Goal: Information Seeking & Learning: Compare options

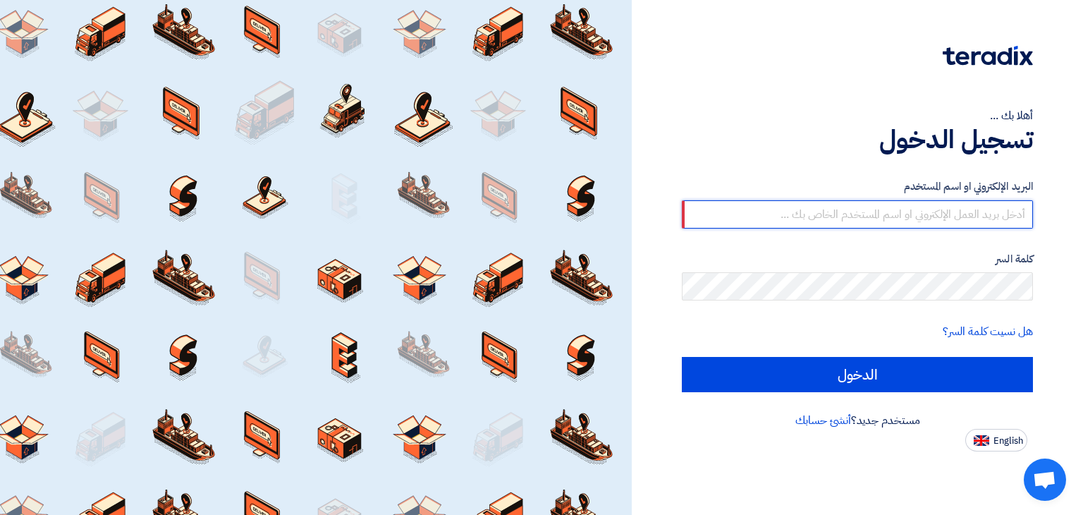
click at [774, 207] on input "text" at bounding box center [857, 214] width 351 height 28
click at [843, 226] on input "text" at bounding box center [857, 214] width 351 height 28
type input "alaa.nageh@obeikan.com.sa"
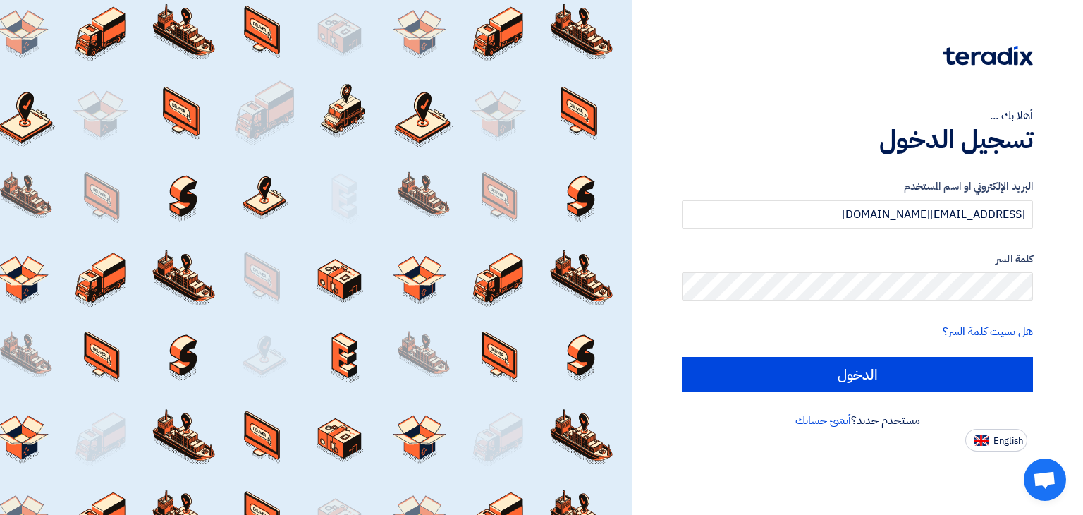
click at [682, 357] on input "الدخول" at bounding box center [857, 374] width 351 height 35
type input "Sign in"
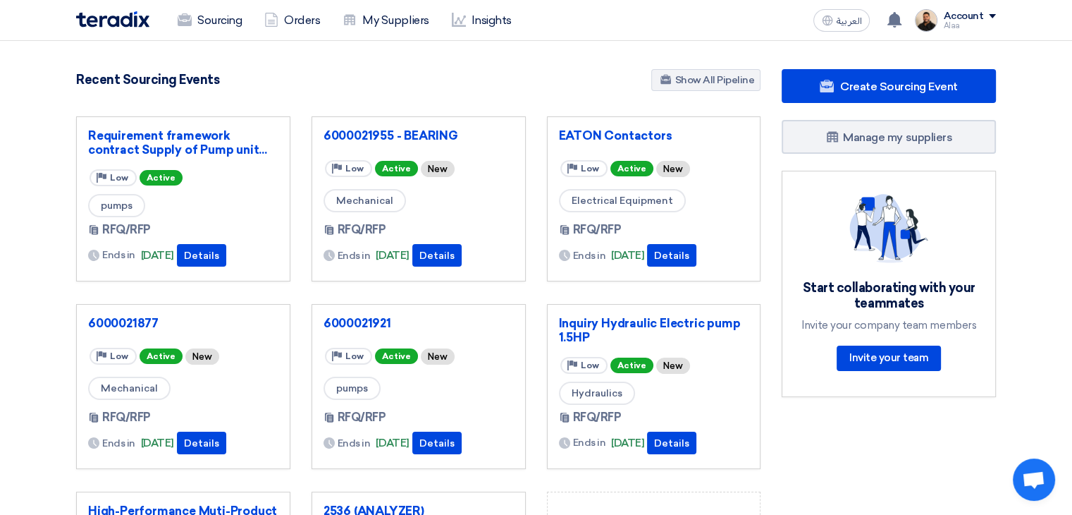
click at [231, 37] on div "Sourcing Orders My Suppliers Insights العربية ع You have a new offer for '2536 …" at bounding box center [536, 20] width 941 height 40
click at [212, 12] on link "Sourcing" at bounding box center [209, 20] width 87 height 31
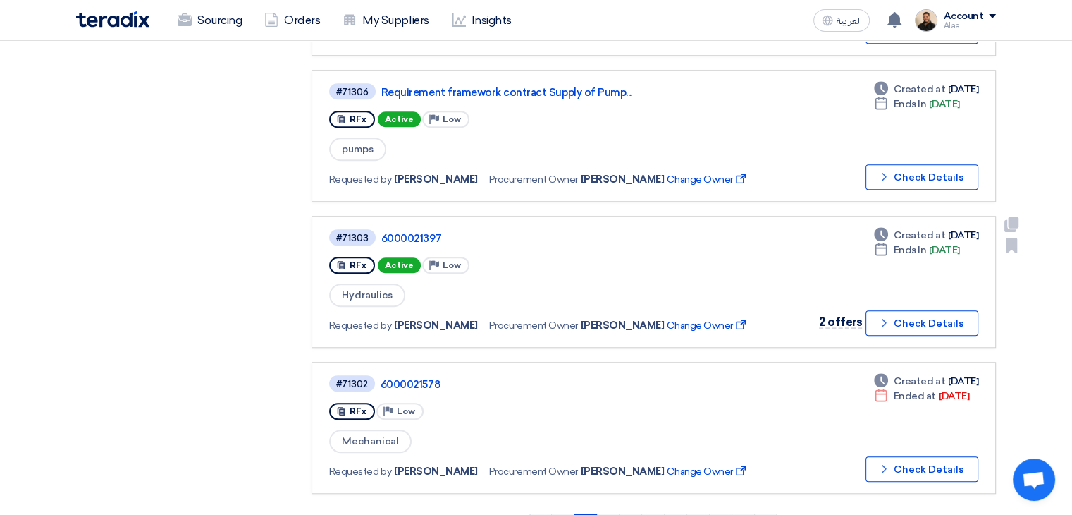
scroll to position [1269, 0]
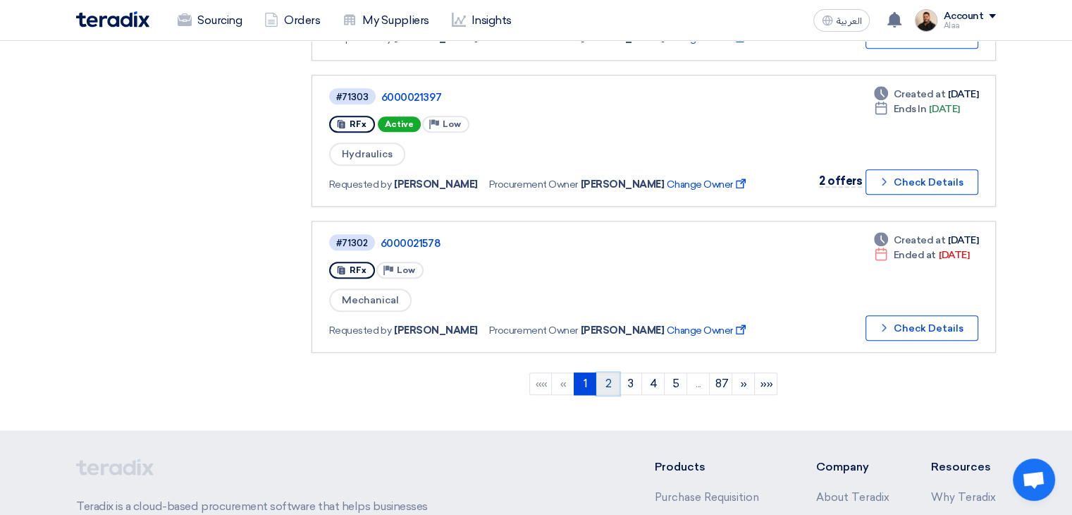
click at [603, 372] on link "2" at bounding box center [607, 383] width 23 height 23
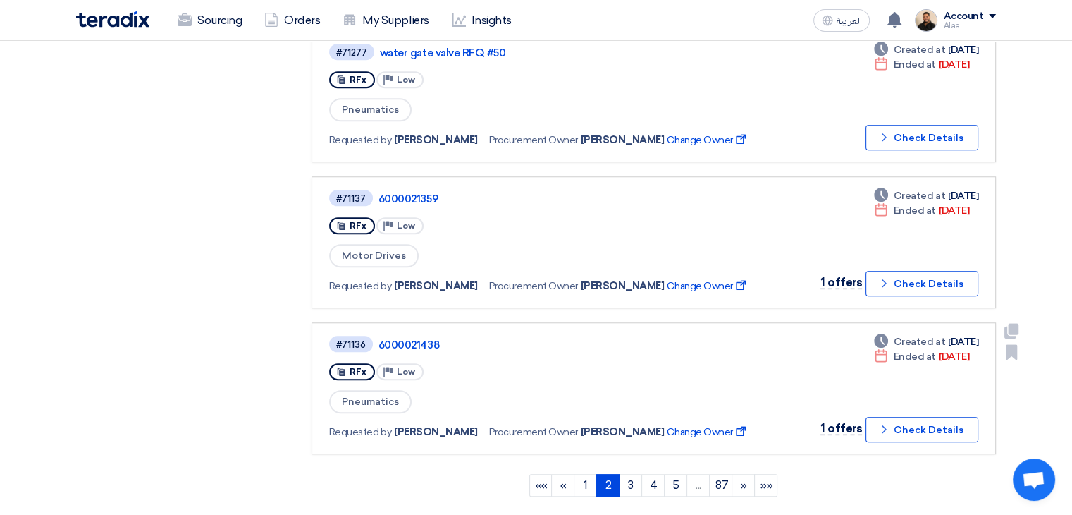
scroll to position [1198, 0]
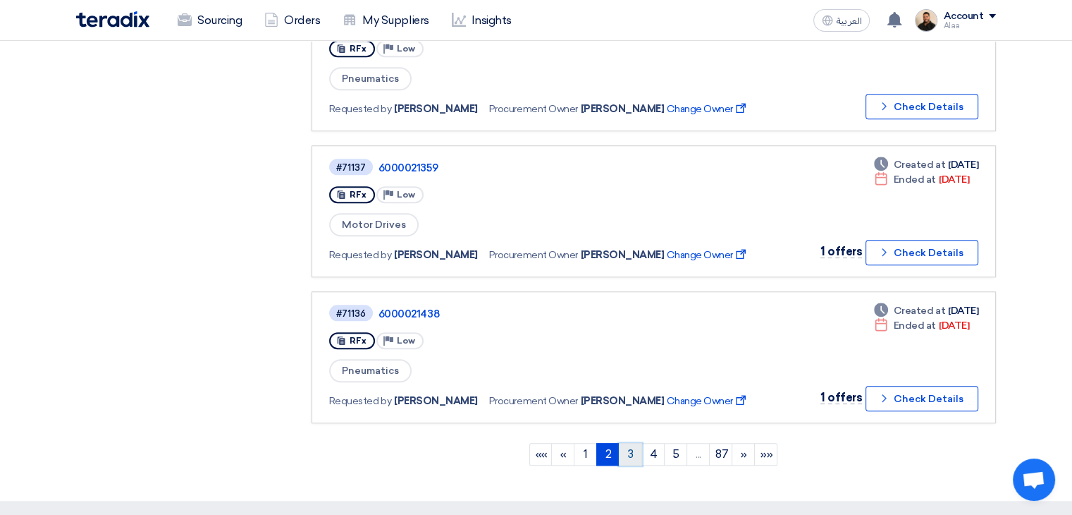
click at [627, 443] on link "3" at bounding box center [630, 454] width 23 height 23
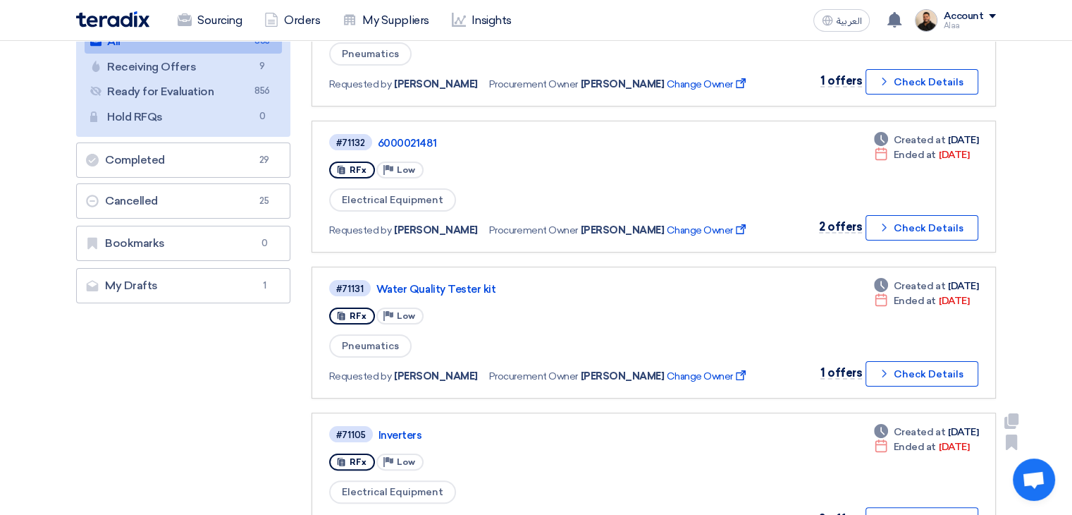
scroll to position [0, 0]
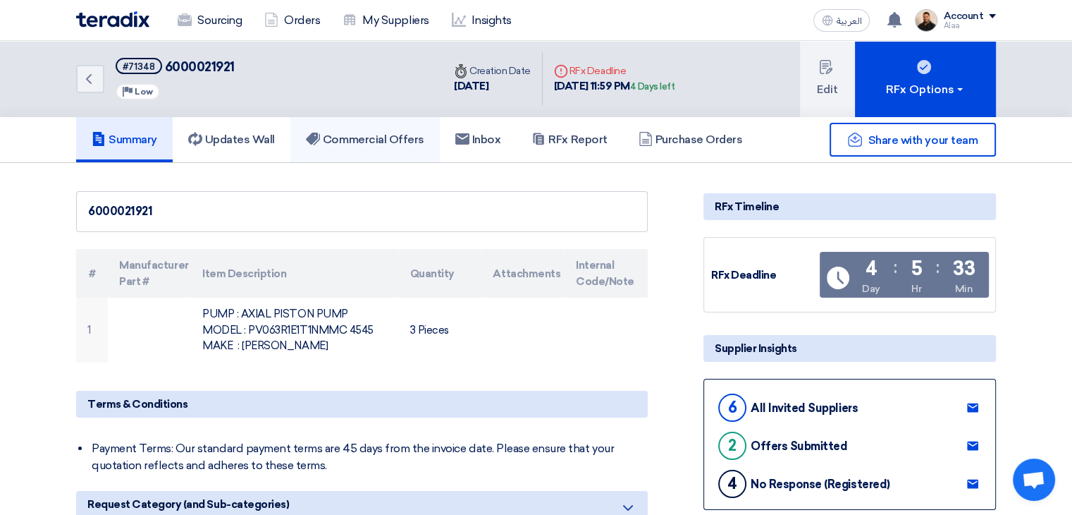
click at [361, 153] on link "Commercial Offers" at bounding box center [364, 139] width 149 height 45
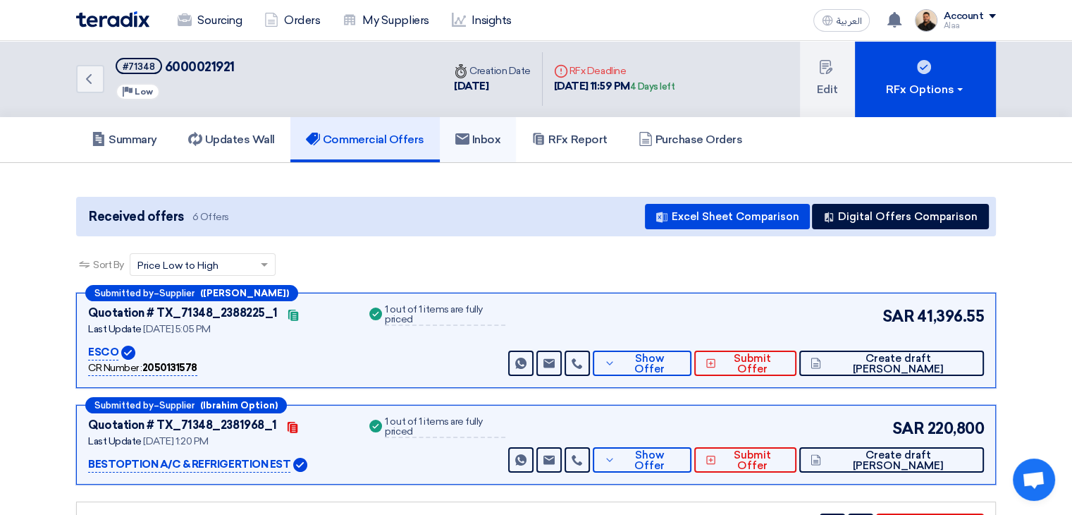
click at [494, 152] on link "Inbox" at bounding box center [478, 139] width 77 height 45
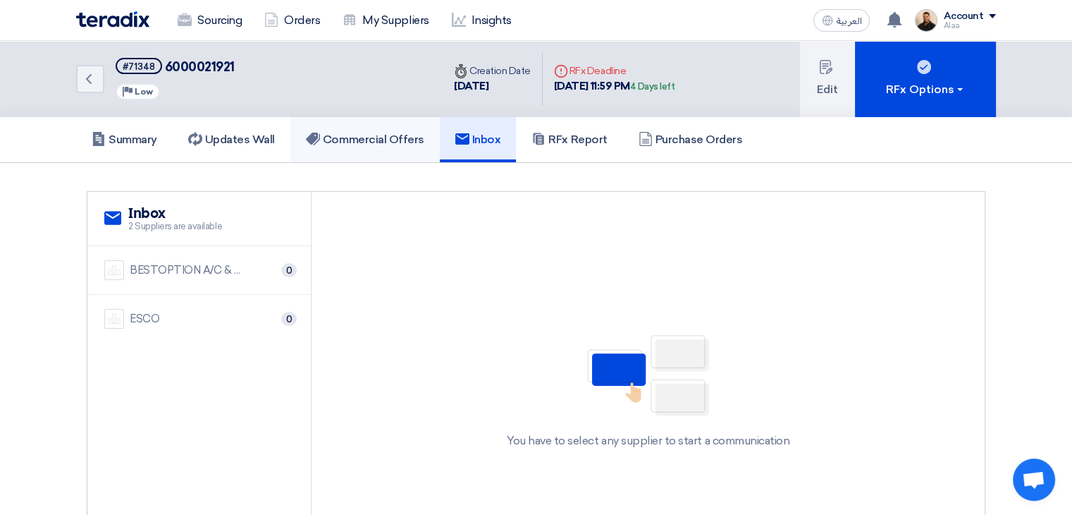
click at [424, 143] on h5 "Commercial Offers" at bounding box center [365, 140] width 118 height 14
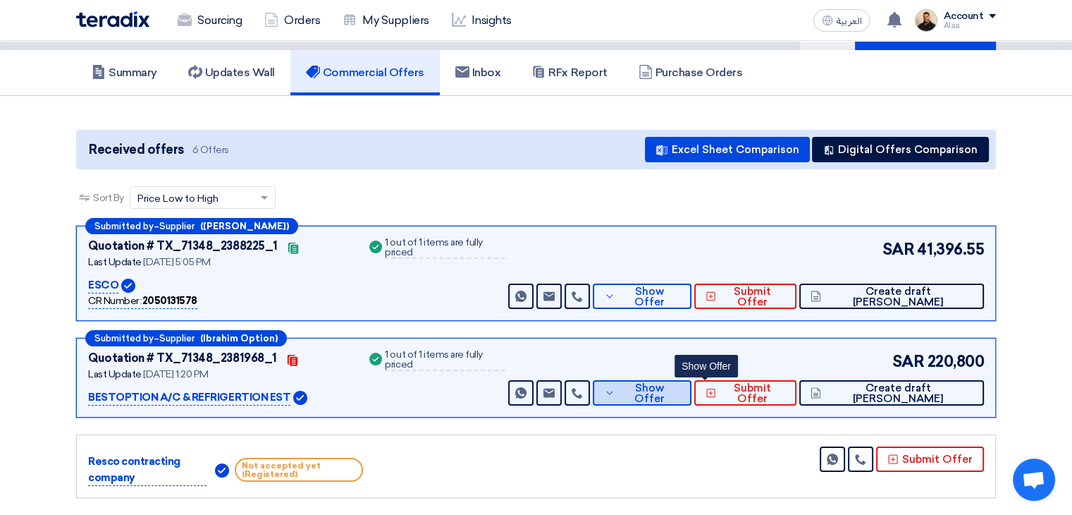
scroll to position [70, 0]
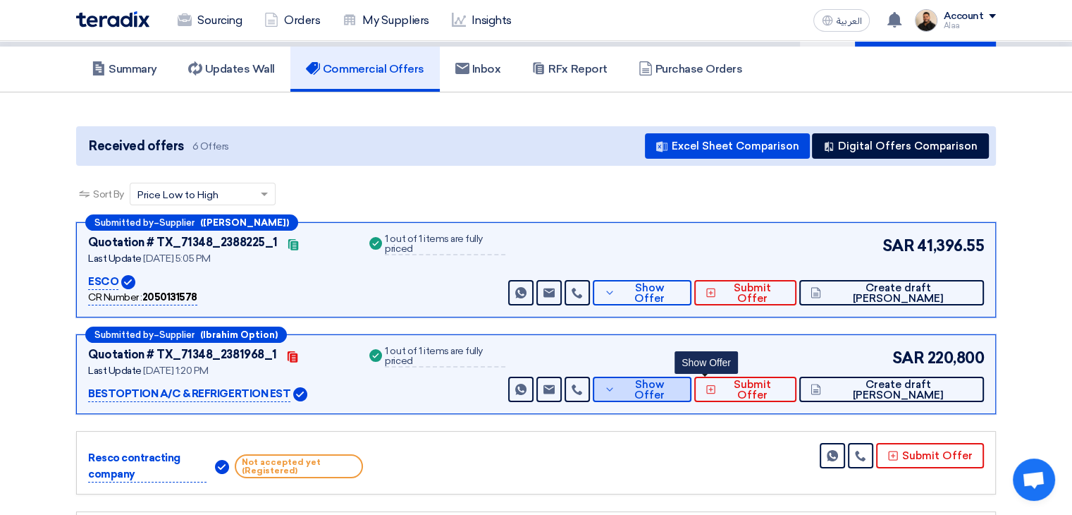
click at [687, 394] on button "Show Offer" at bounding box center [642, 388] width 99 height 25
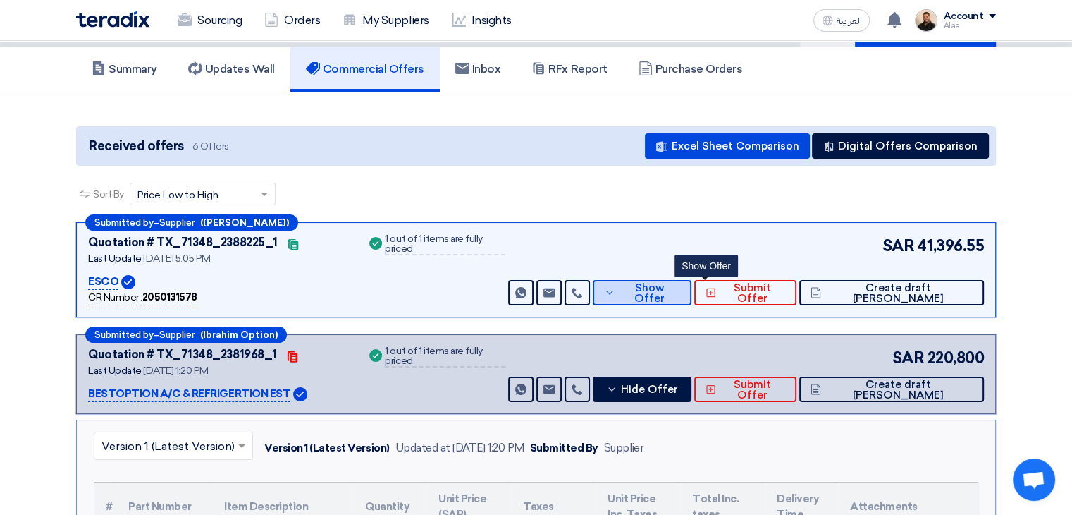
click at [680, 288] on span "Show Offer" at bounding box center [649, 293] width 61 height 21
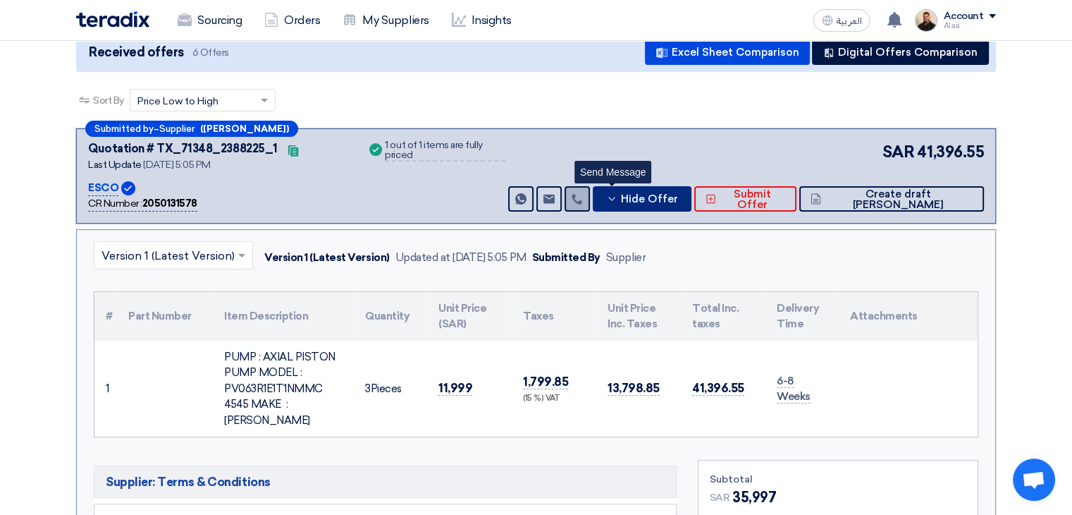
scroll to position [141, 0]
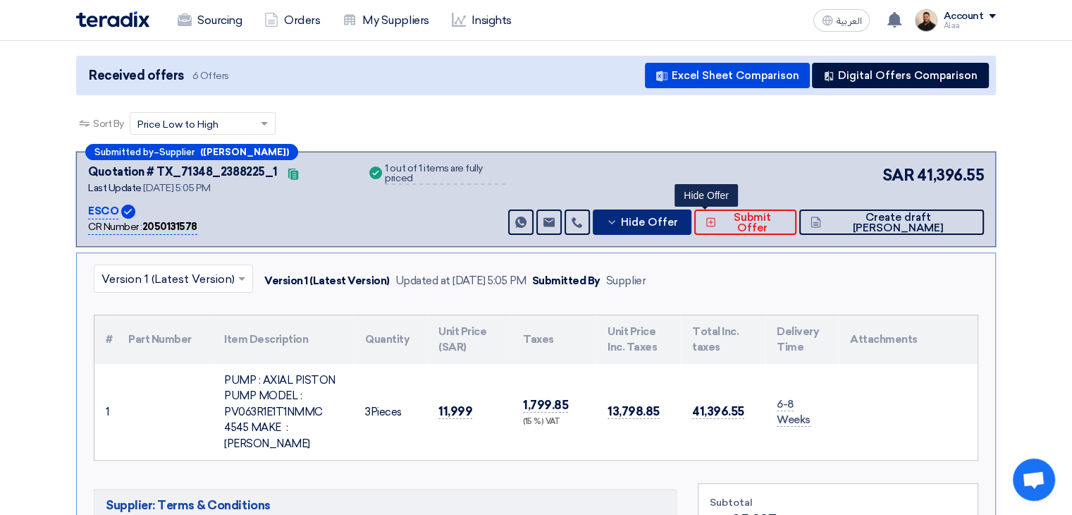
click at [685, 220] on button "Hide Offer" at bounding box center [642, 221] width 99 height 25
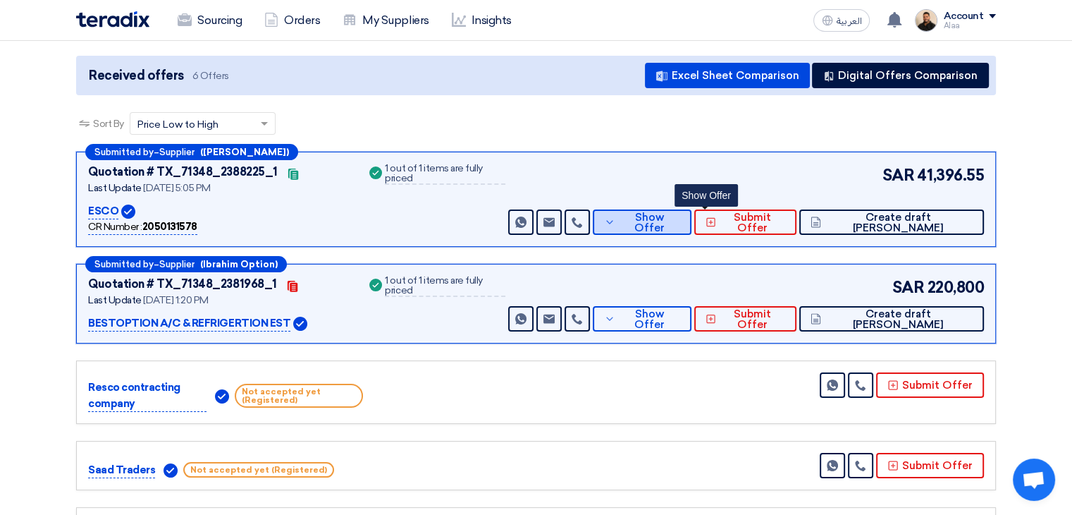
click at [680, 221] on span "Show Offer" at bounding box center [649, 222] width 61 height 21
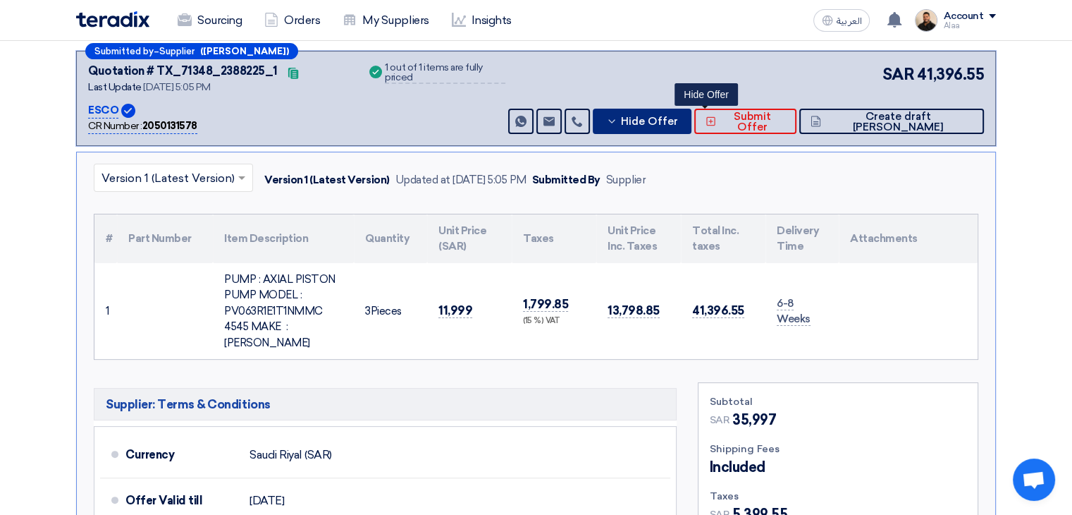
scroll to position [211, 0]
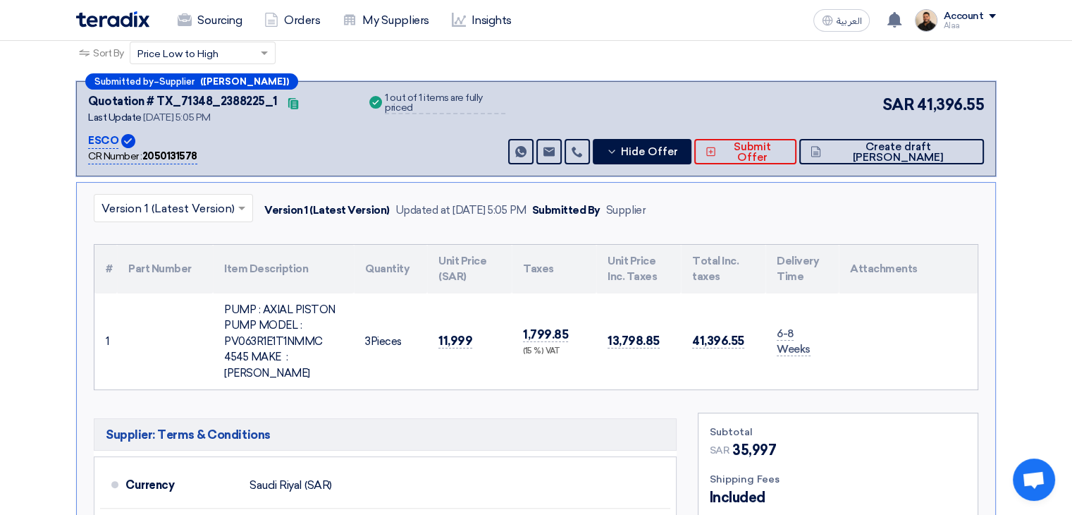
drag, startPoint x: 286, startPoint y: 358, endPoint x: 330, endPoint y: 357, distance: 43.7
click at [330, 357] on div "PUMP : AXIAL PISTON PUMP MODEL : PV063R1E1T1NMMC 4545 MAKE : PARKER" at bounding box center [283, 342] width 118 height 80
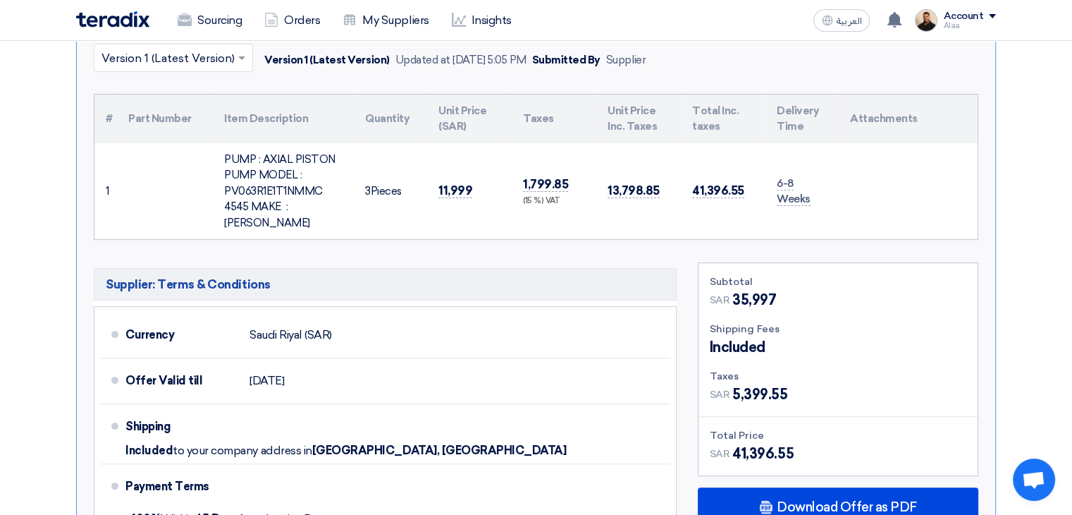
scroll to position [141, 0]
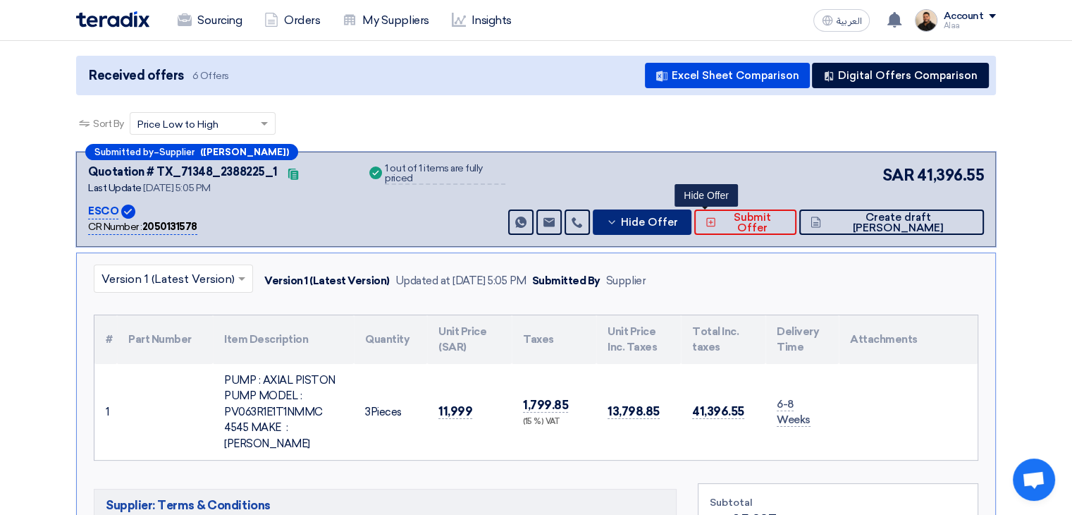
click at [618, 225] on icon at bounding box center [611, 221] width 11 height 11
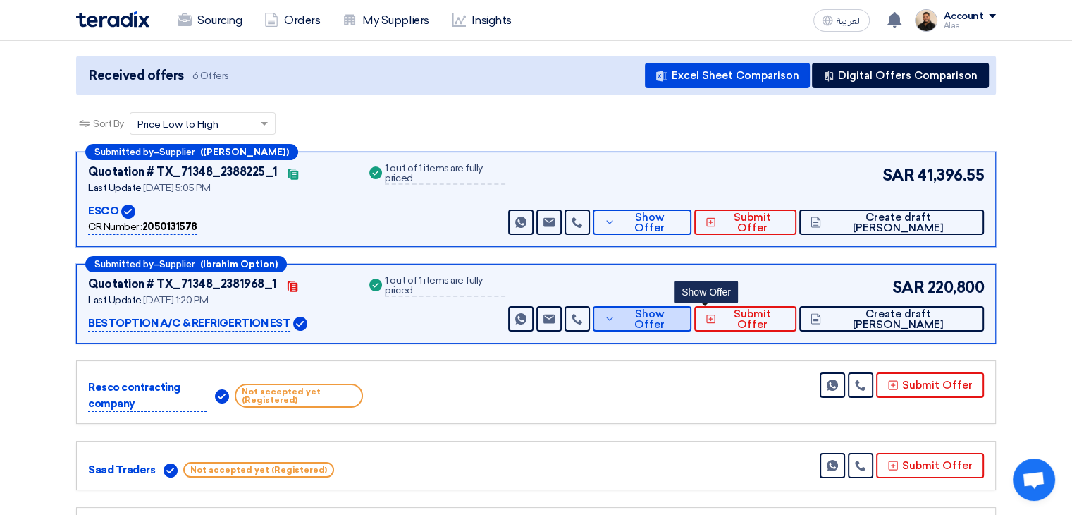
click at [672, 307] on button "Show Offer" at bounding box center [642, 318] width 99 height 25
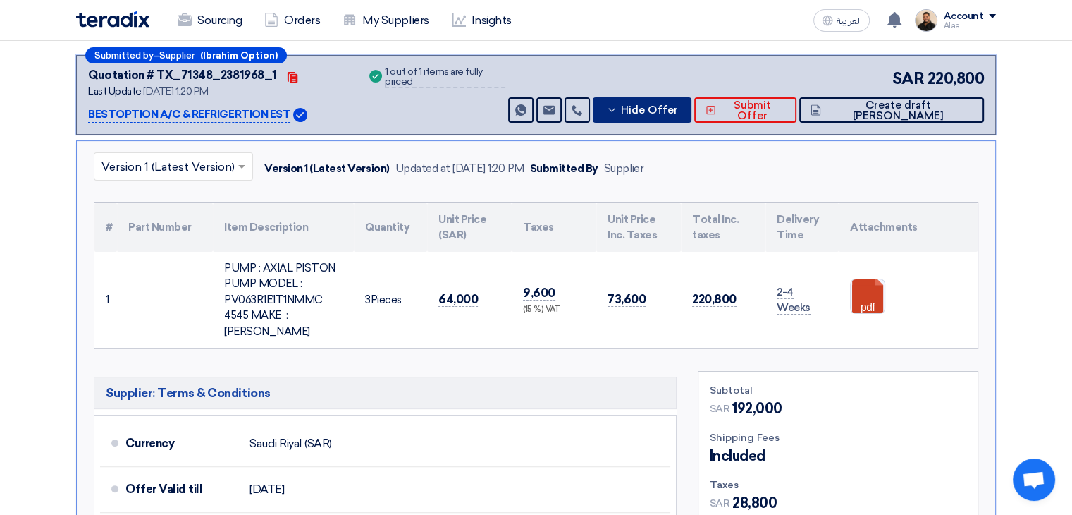
scroll to position [352, 0]
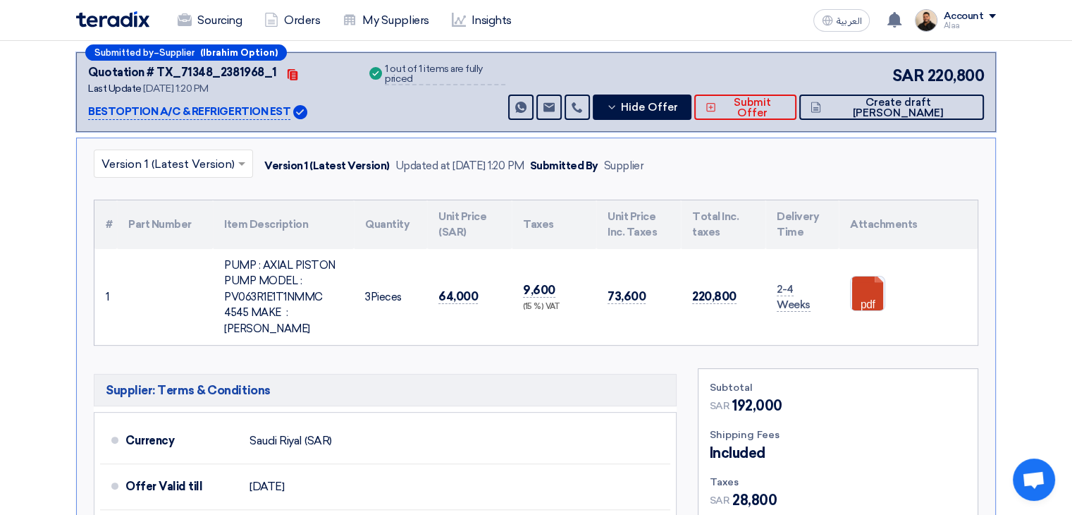
click at [288, 283] on div "PUMP : AXIAL PISTON PUMP MODEL : PV063R1E1T1NMMC 4545 MAKE : PARKER" at bounding box center [283, 297] width 118 height 80
click at [477, 317] on td "64,000" at bounding box center [469, 297] width 85 height 97
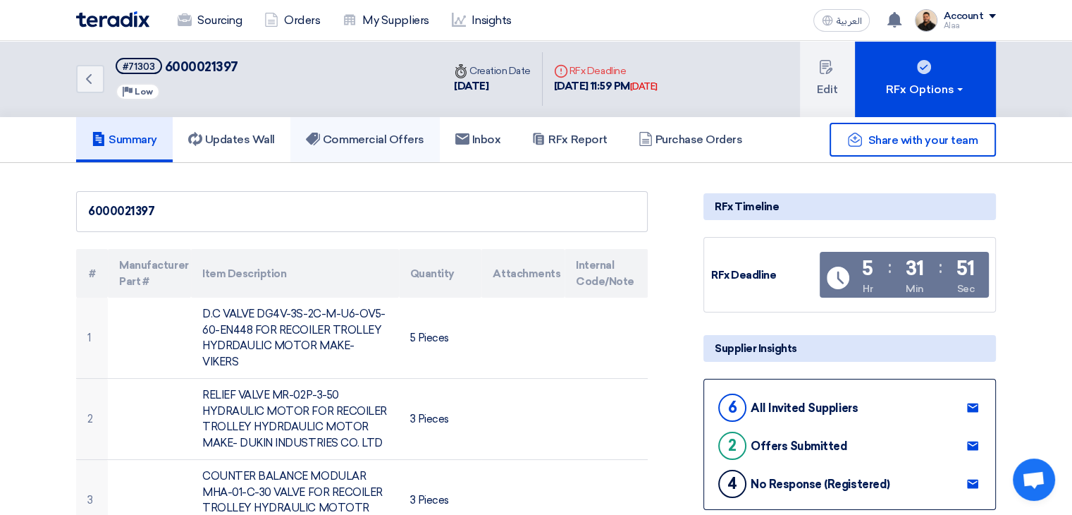
click at [417, 149] on link "Commercial Offers" at bounding box center [364, 139] width 149 height 45
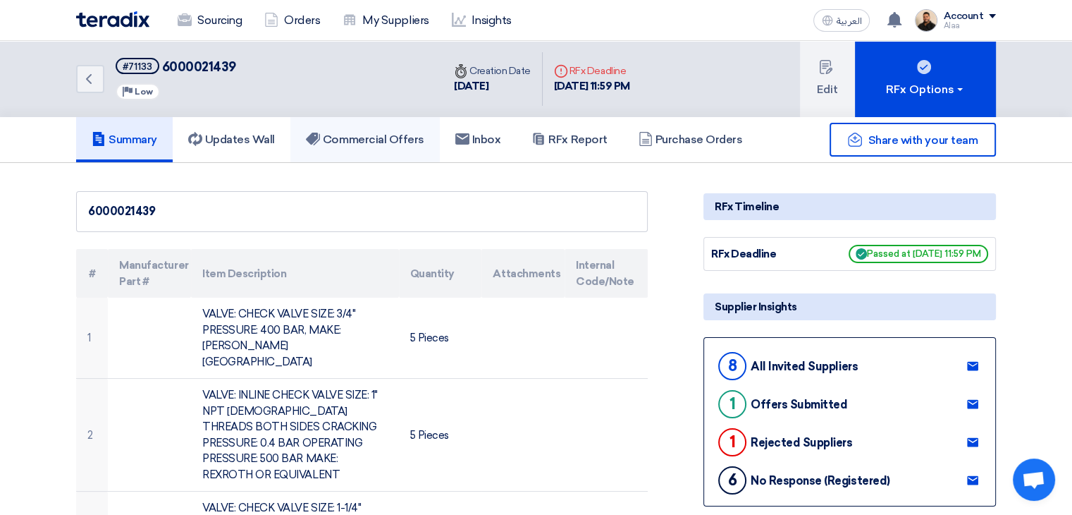
click at [392, 139] on h5 "Commercial Offers" at bounding box center [365, 140] width 118 height 14
